Goal: Obtain resource: Download file/media

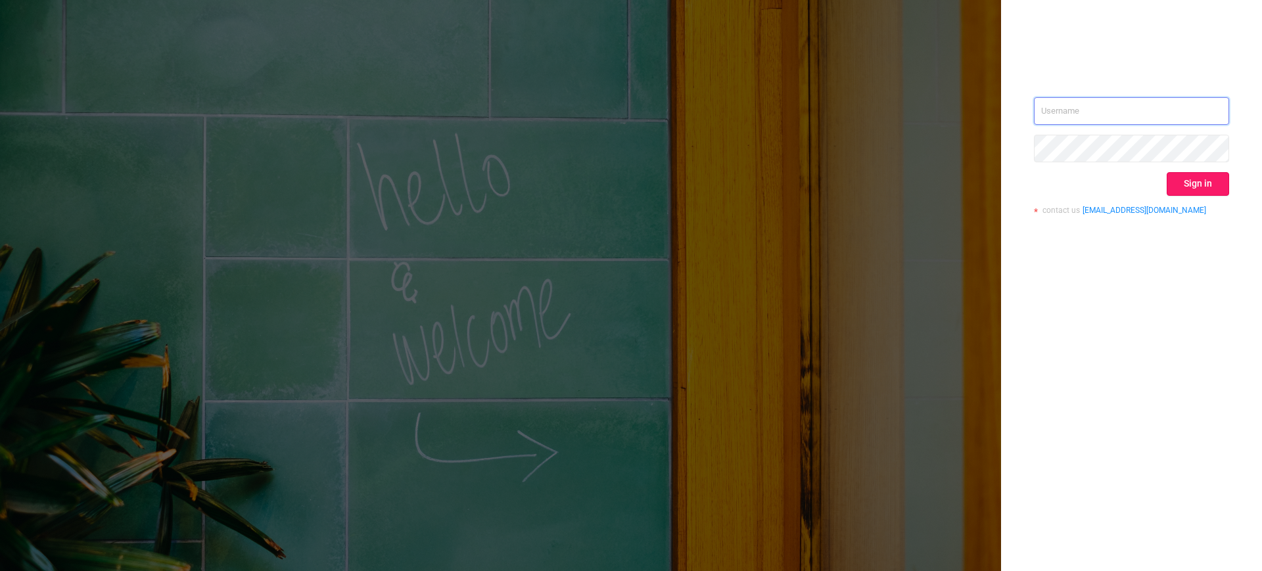
type input "[EMAIL_ADDRESS][DOMAIN_NAME]"
click at [1198, 189] on button "Sign in" at bounding box center [1197, 184] width 62 height 24
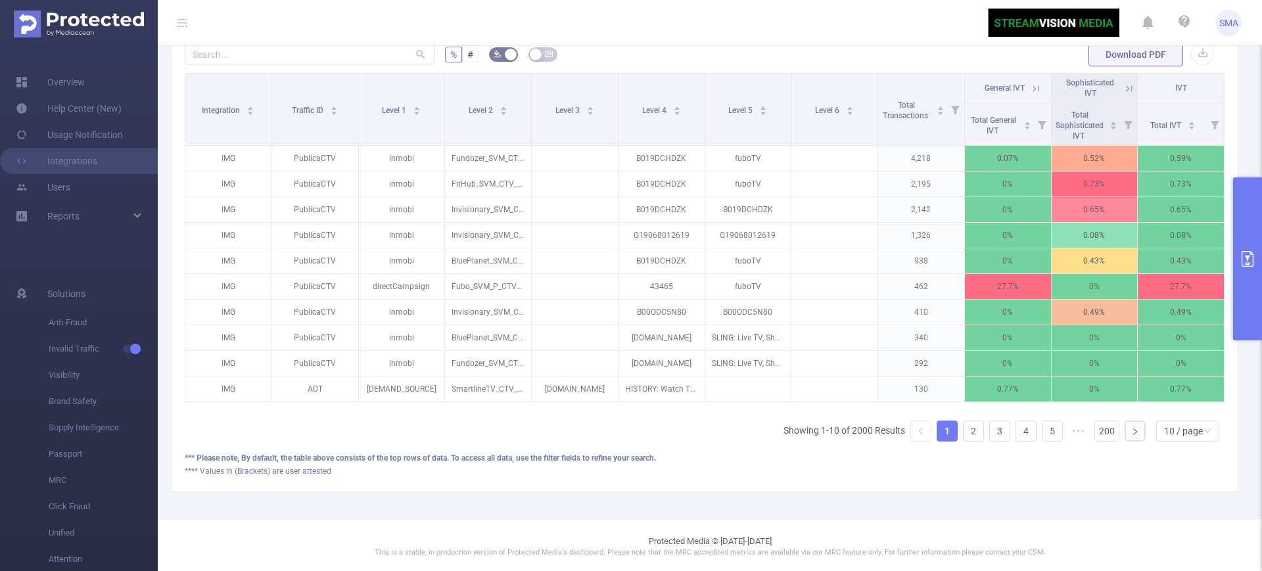
scroll to position [411, 0]
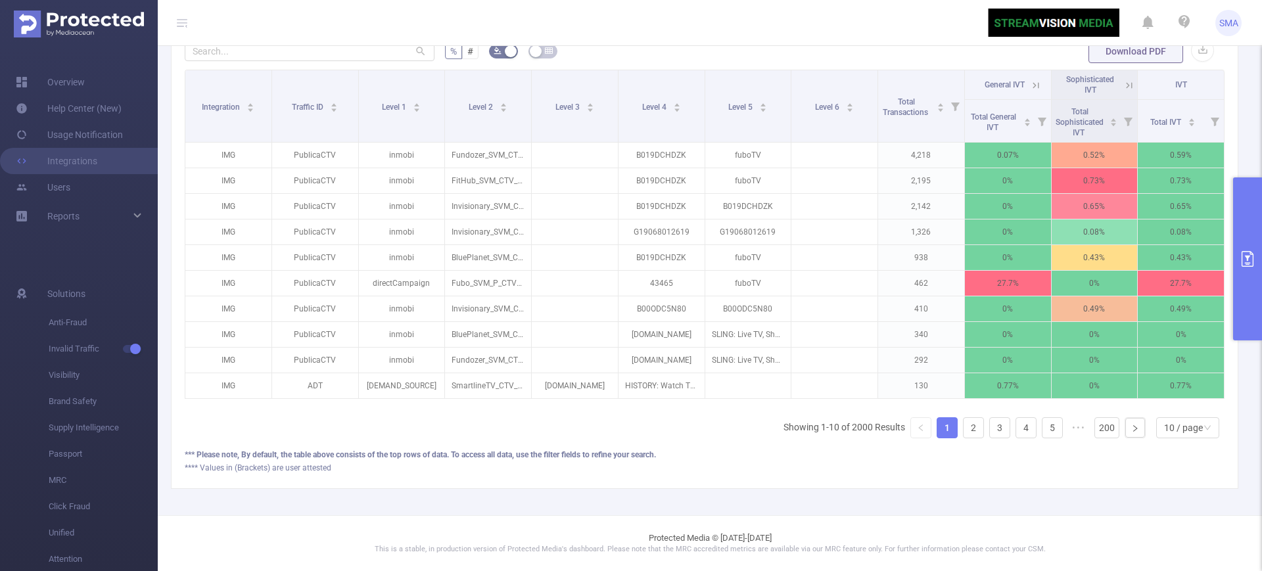
click at [1250, 254] on icon "primary" at bounding box center [1247, 259] width 16 height 16
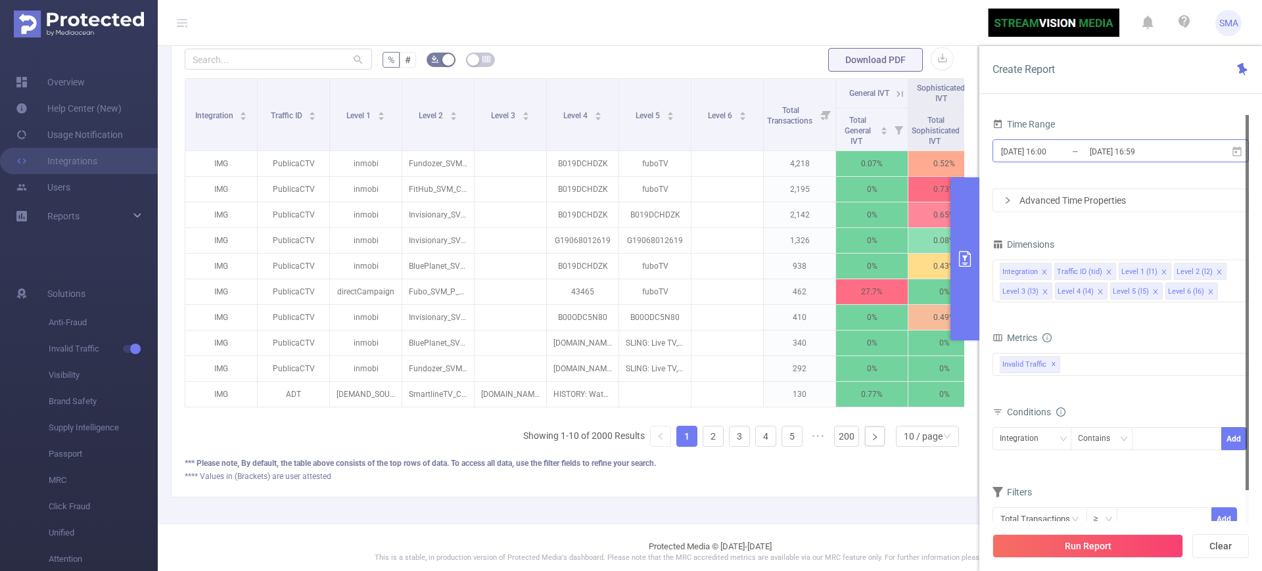
click at [1089, 154] on input "[DATE] 16:59" at bounding box center [1141, 152] width 106 height 18
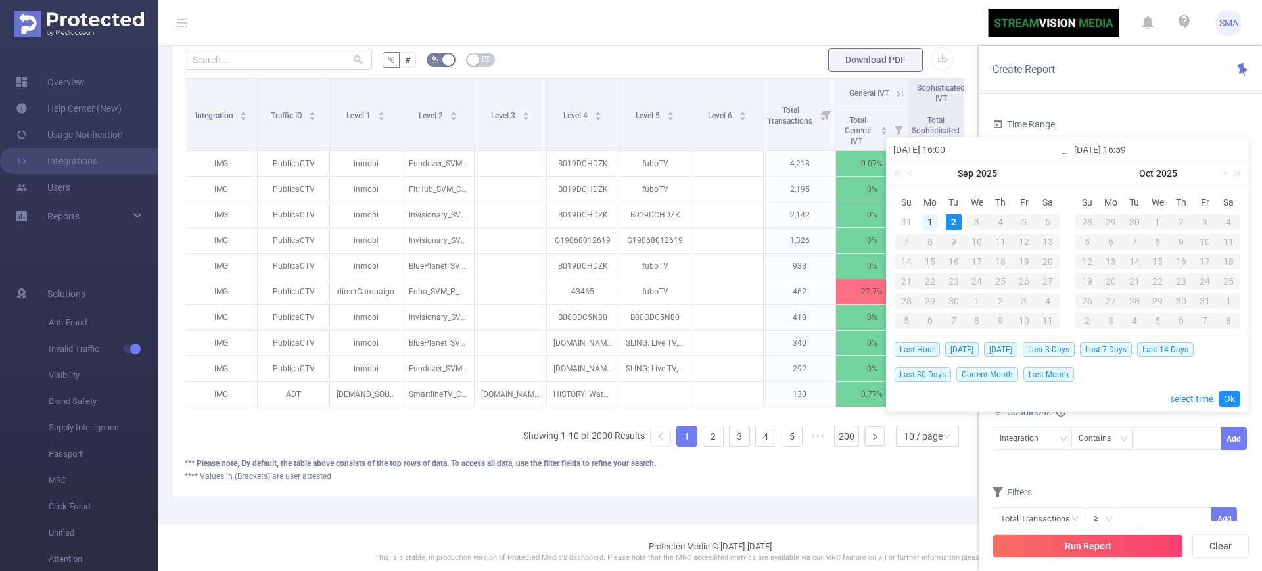
click at [929, 222] on div "1" at bounding box center [930, 222] width 16 height 16
click at [1222, 394] on link "Ok" at bounding box center [1229, 399] width 22 height 16
click at [959, 346] on span "[DATE]" at bounding box center [962, 349] width 34 height 14
type input "[DATE] 00:00"
type input "[DATE] 23:59"
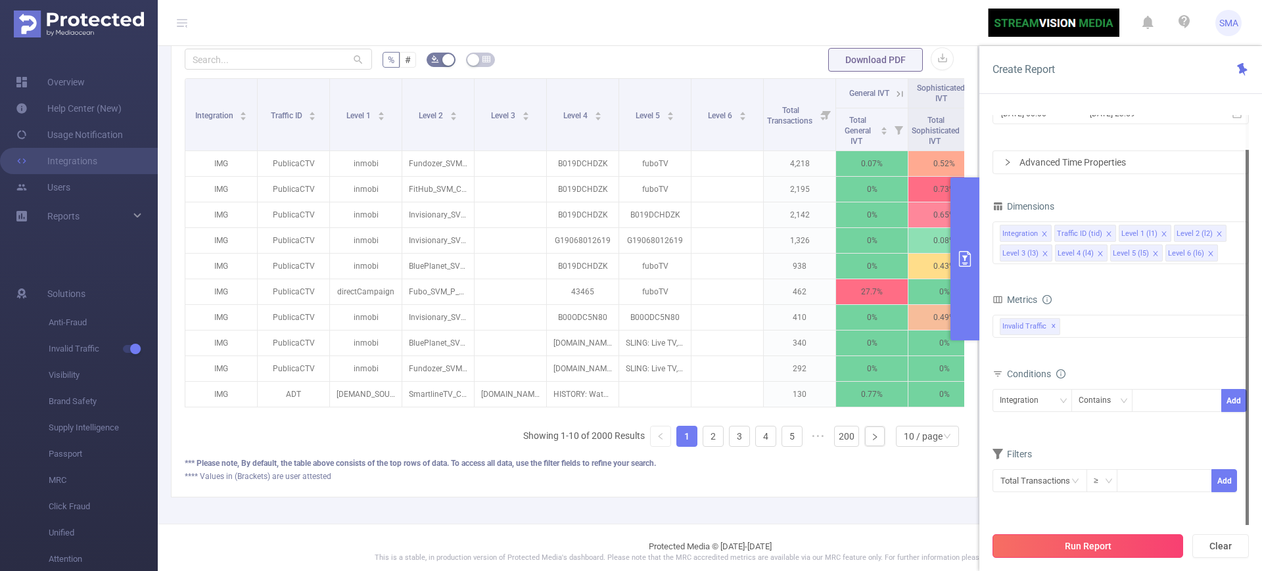
click at [1100, 541] on button "Run Report" at bounding box center [1087, 546] width 191 height 24
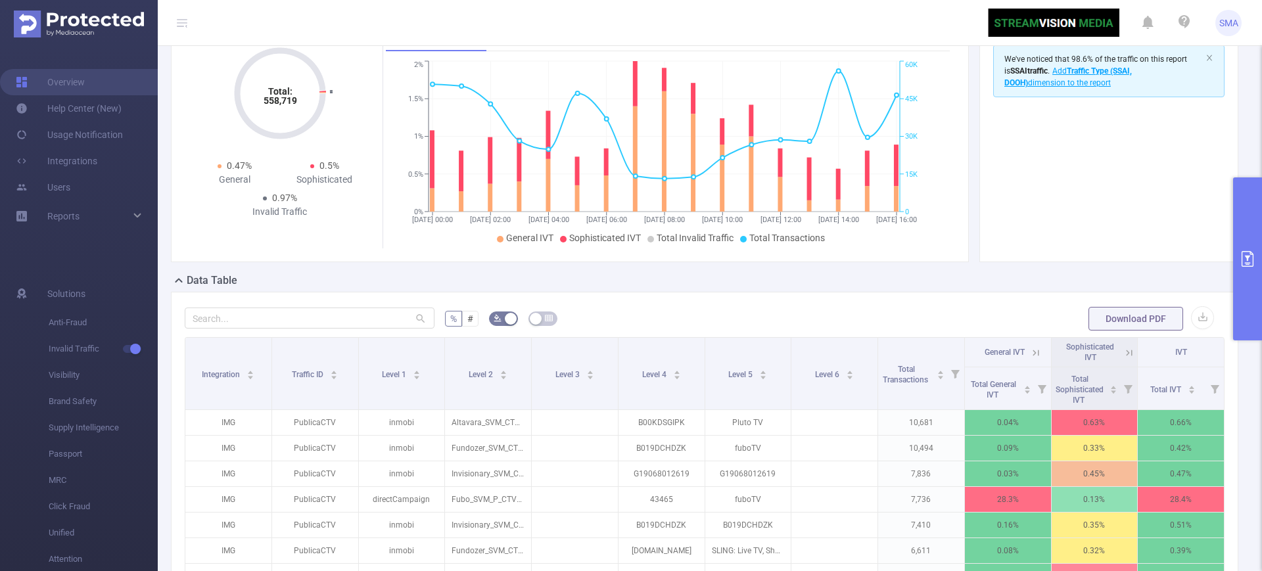
click at [1200, 310] on div "Download PDF" at bounding box center [1150, 319] width 125 height 26
click at [1196, 310] on button "button" at bounding box center [1202, 317] width 23 height 23
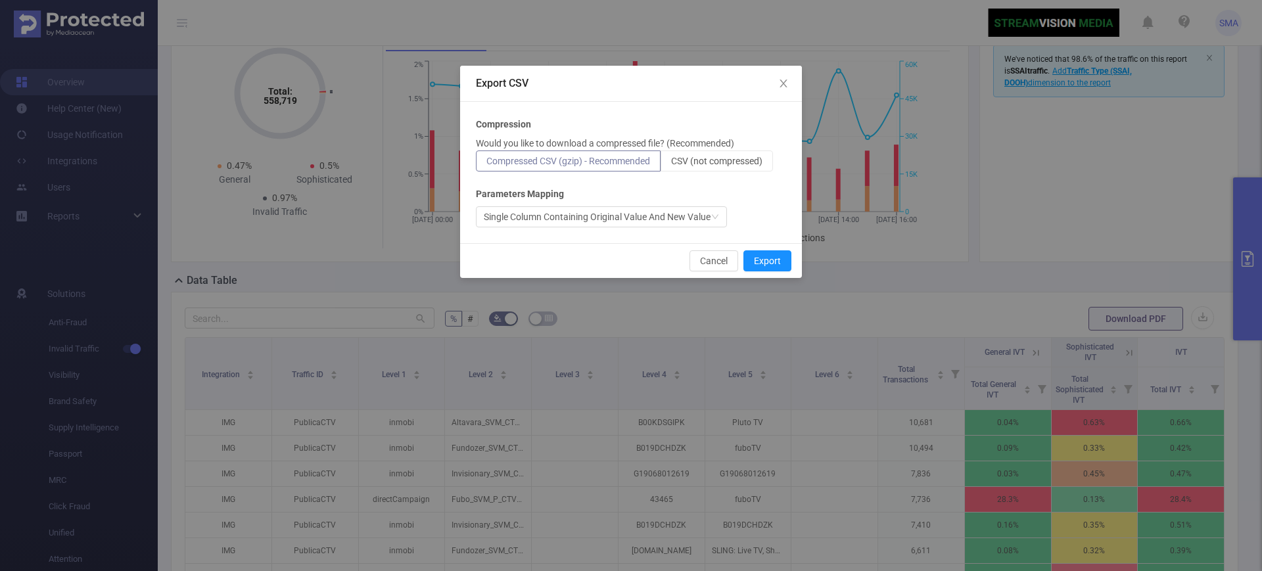
click at [769, 246] on div "Cancel Export" at bounding box center [631, 260] width 342 height 35
click at [757, 256] on button "Export" at bounding box center [767, 260] width 48 height 21
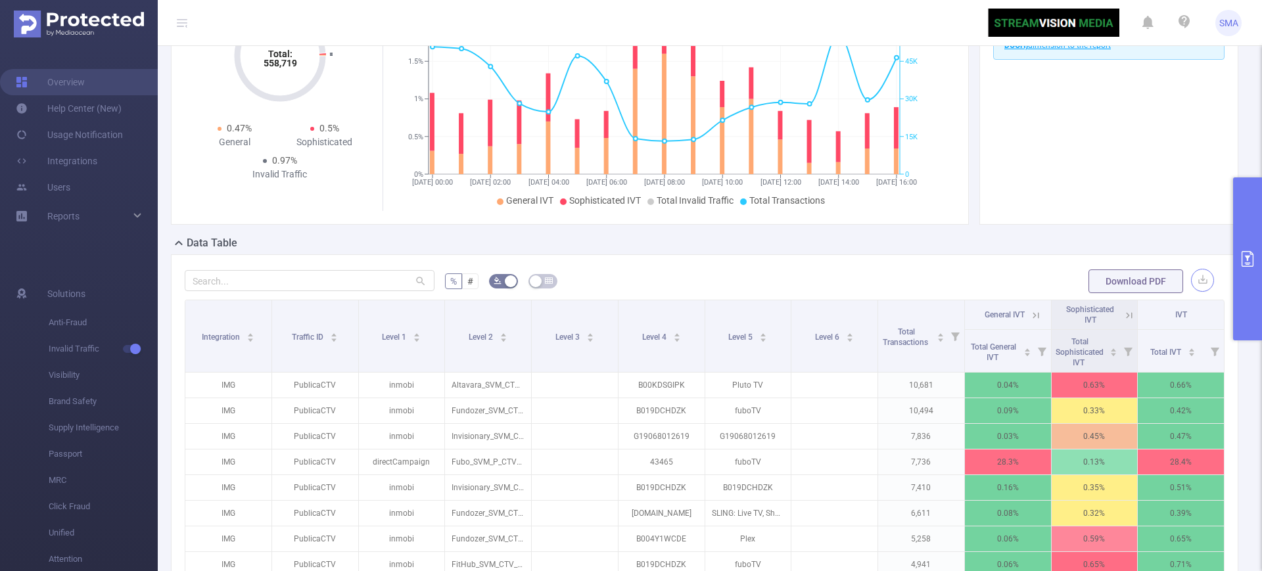
scroll to position [173, 0]
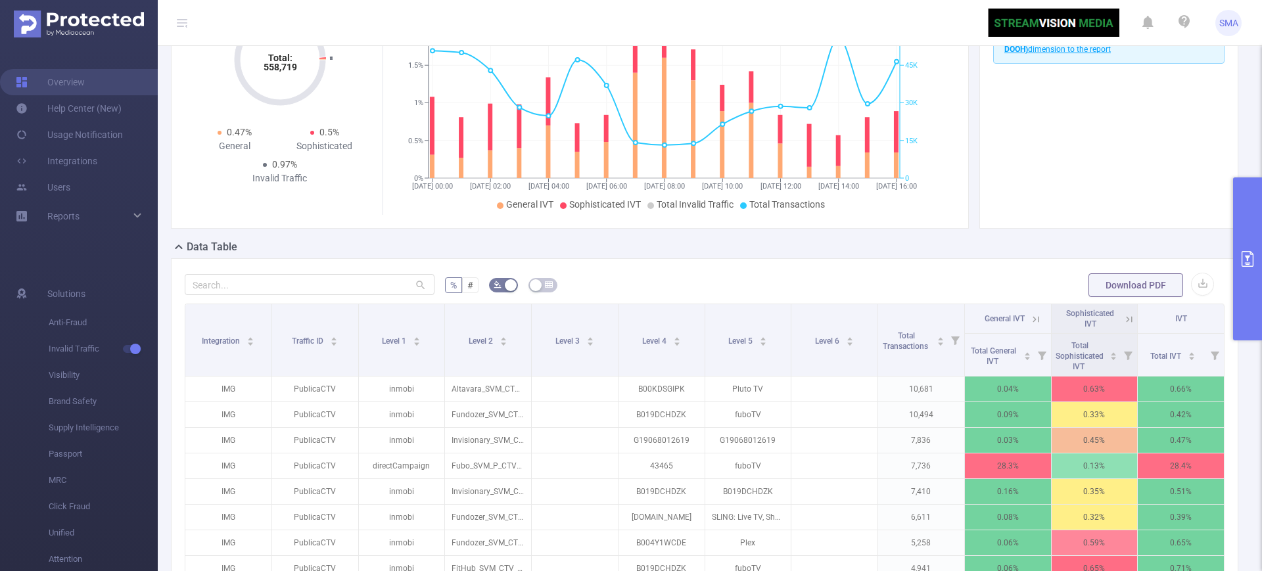
click at [760, 19] on header "SMA" at bounding box center [631, 23] width 1262 height 46
click at [1191, 292] on button "button" at bounding box center [1202, 284] width 23 height 23
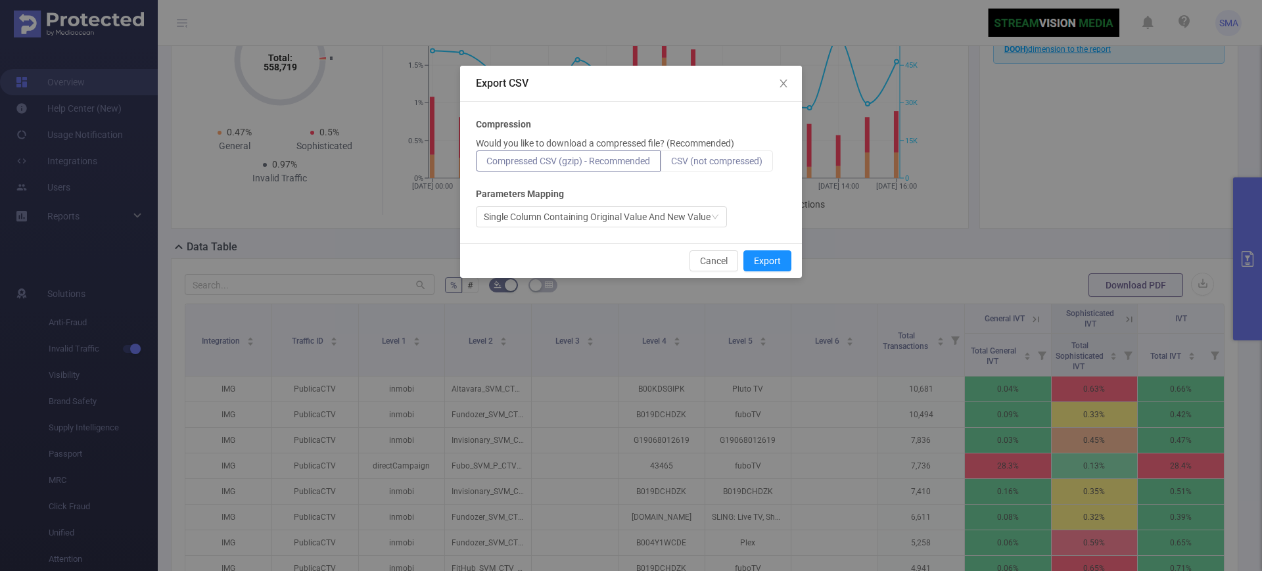
click at [733, 157] on span "CSV (not compressed)" at bounding box center [716, 161] width 91 height 11
click at [671, 164] on input "CSV (not compressed)" at bounding box center [671, 164] width 0 height 0
click at [763, 258] on button "Export" at bounding box center [767, 260] width 48 height 21
